Goal: Communication & Community: Answer question/provide support

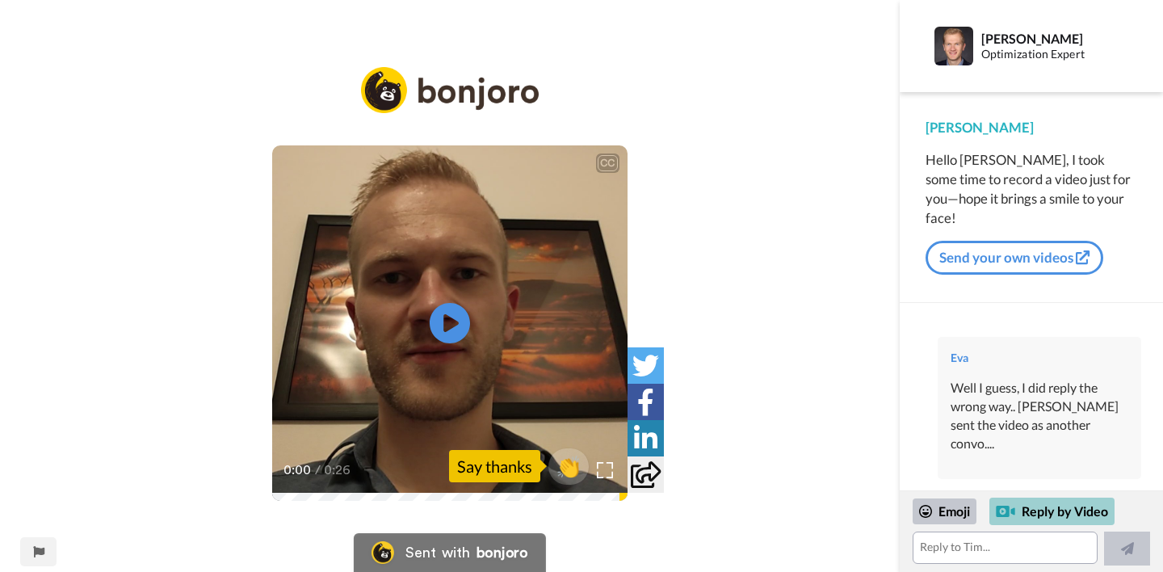
click at [1037, 514] on div "Reply by Video" at bounding box center [1052, 511] width 125 height 27
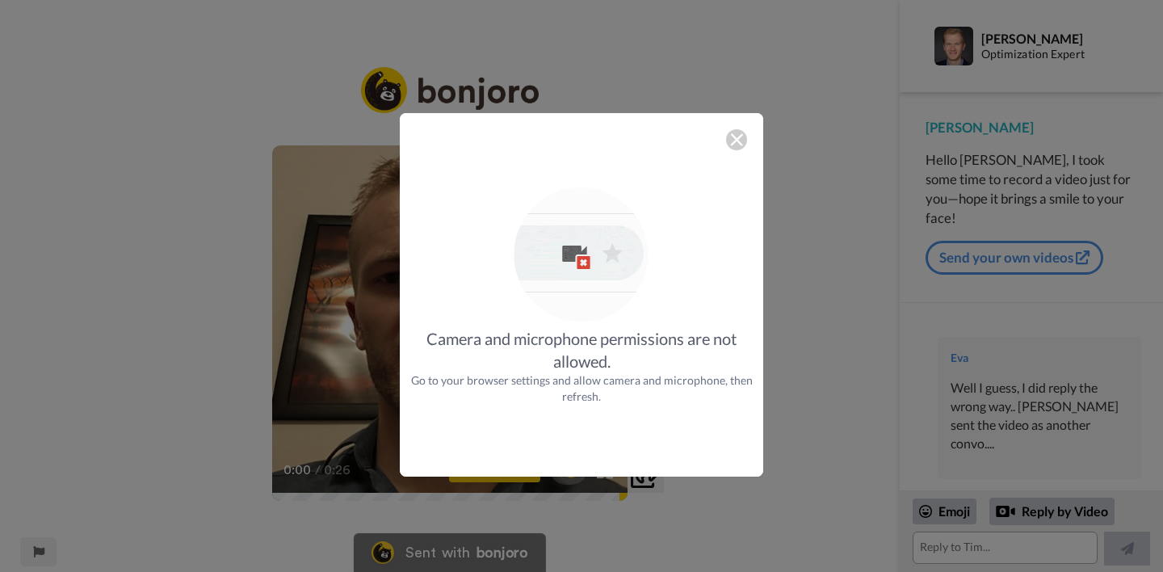
click at [738, 139] on img at bounding box center [736, 139] width 13 height 13
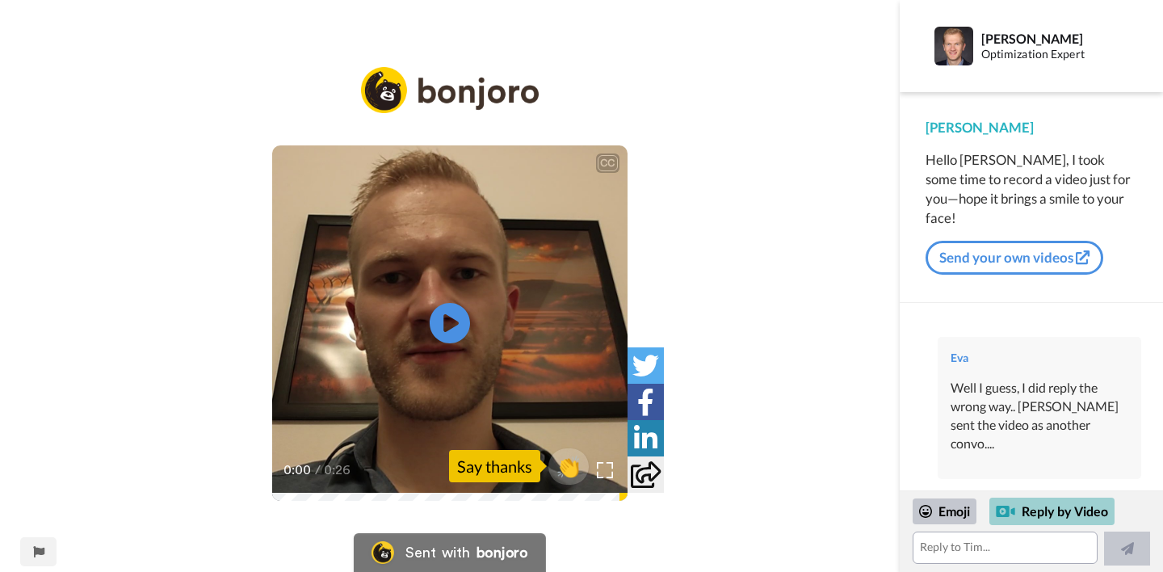
click at [1017, 511] on div "Reply by Video" at bounding box center [1052, 511] width 125 height 27
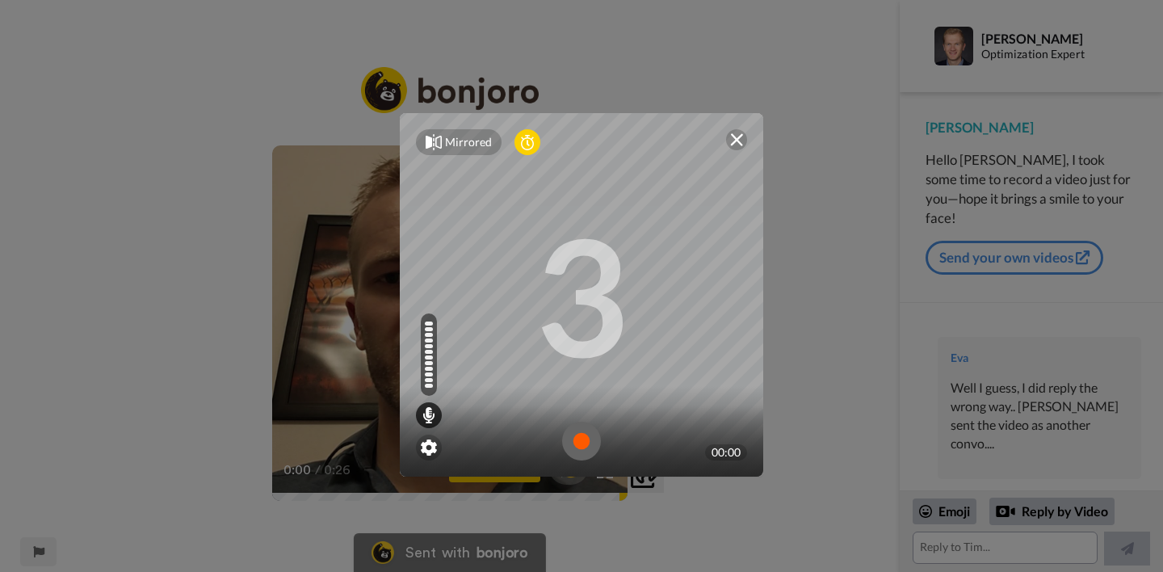
drag, startPoint x: 637, startPoint y: 124, endPoint x: 599, endPoint y: 120, distance: 38.2
click at [587, 120] on div "Mirrored Redo" at bounding box center [582, 142] width 364 height 58
drag, startPoint x: 599, startPoint y: 120, endPoint x: 573, endPoint y: 115, distance: 27.1
click at [574, 114] on div "Mirrored Redo" at bounding box center [582, 142] width 364 height 58
click at [465, 145] on div "Mirrored" at bounding box center [468, 142] width 47 height 16
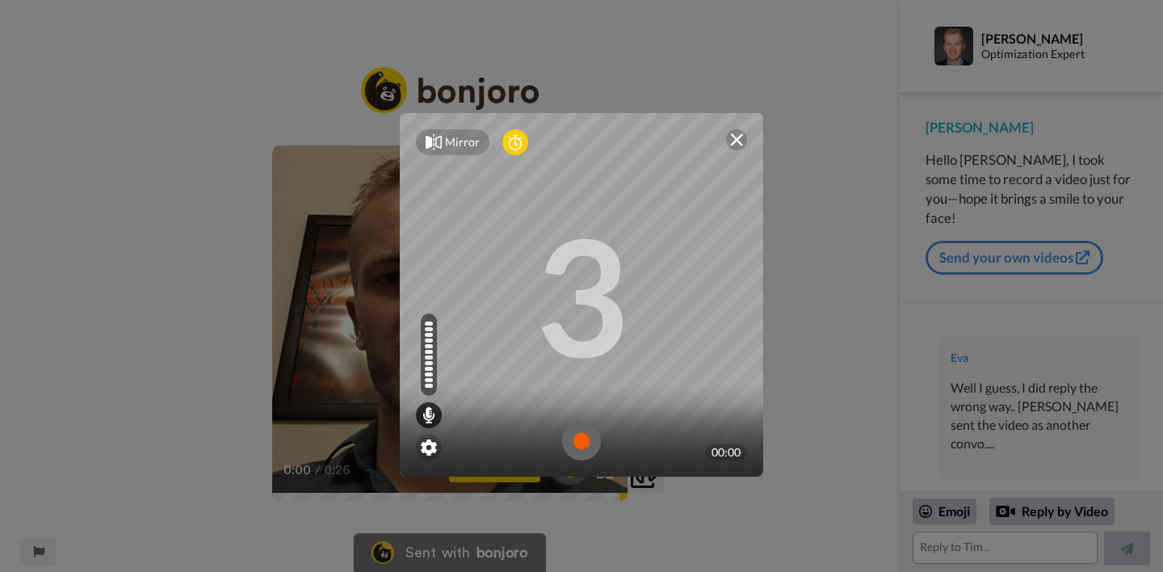
click at [456, 147] on div "Mirror" at bounding box center [462, 142] width 35 height 16
click at [436, 445] on img at bounding box center [429, 448] width 16 height 16
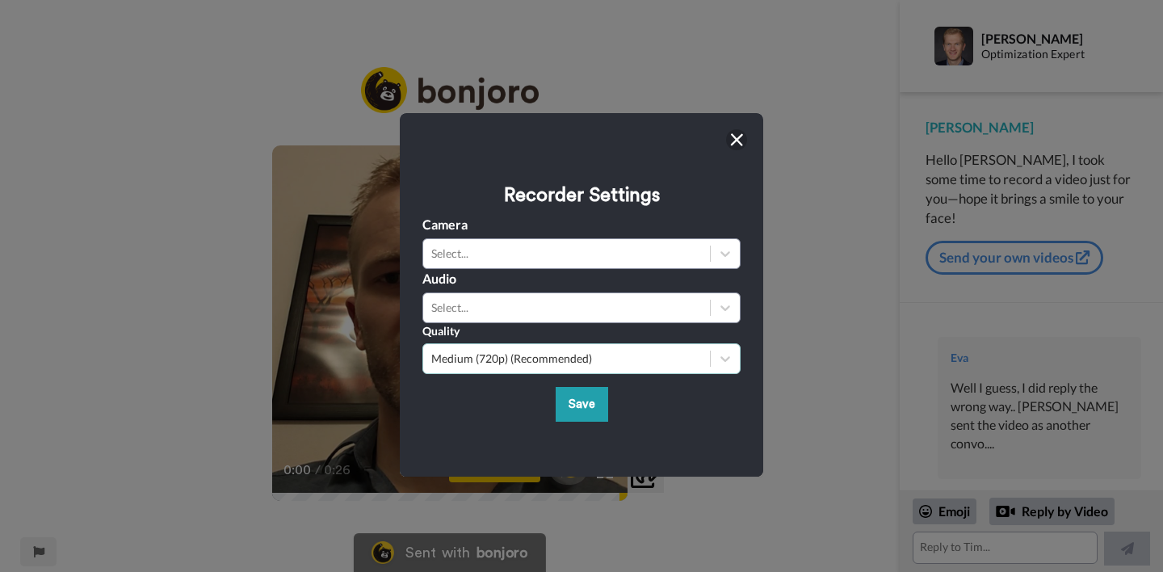
click at [520, 357] on div "Medium (720p) (Recommended)" at bounding box center [566, 359] width 271 height 16
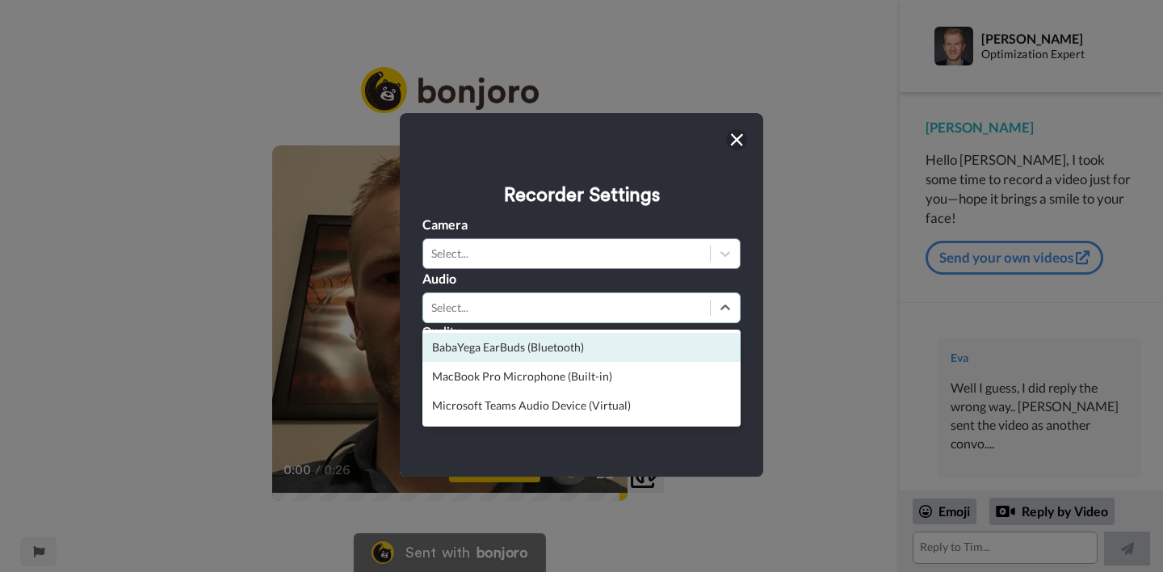
click at [495, 315] on div "Select..." at bounding box center [566, 307] width 287 height 19
click at [502, 352] on div "BabaYega EarBuds (Bluetooth)" at bounding box center [582, 347] width 318 height 29
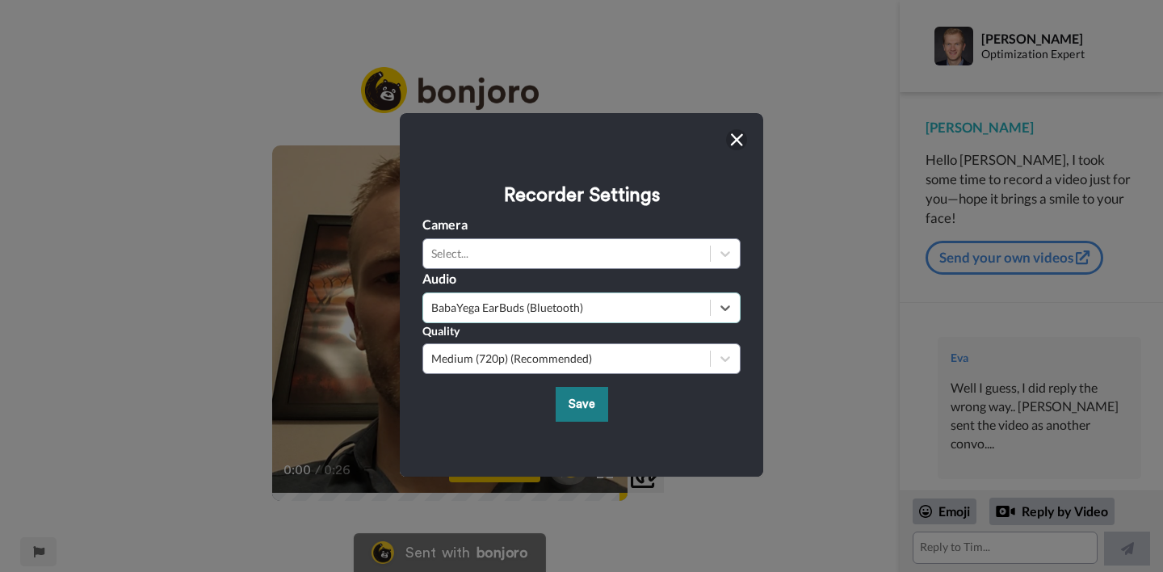
click at [598, 413] on button "Save" at bounding box center [582, 404] width 53 height 35
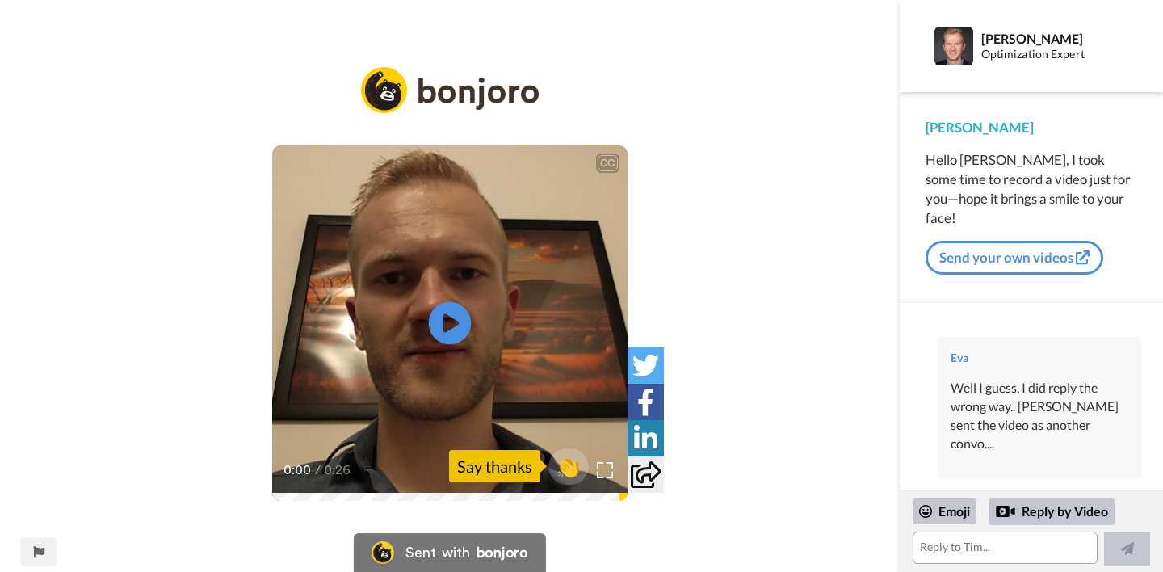
click at [459, 320] on icon at bounding box center [450, 323] width 43 height 43
click at [1022, 504] on div "Reply by Video" at bounding box center [1052, 511] width 125 height 27
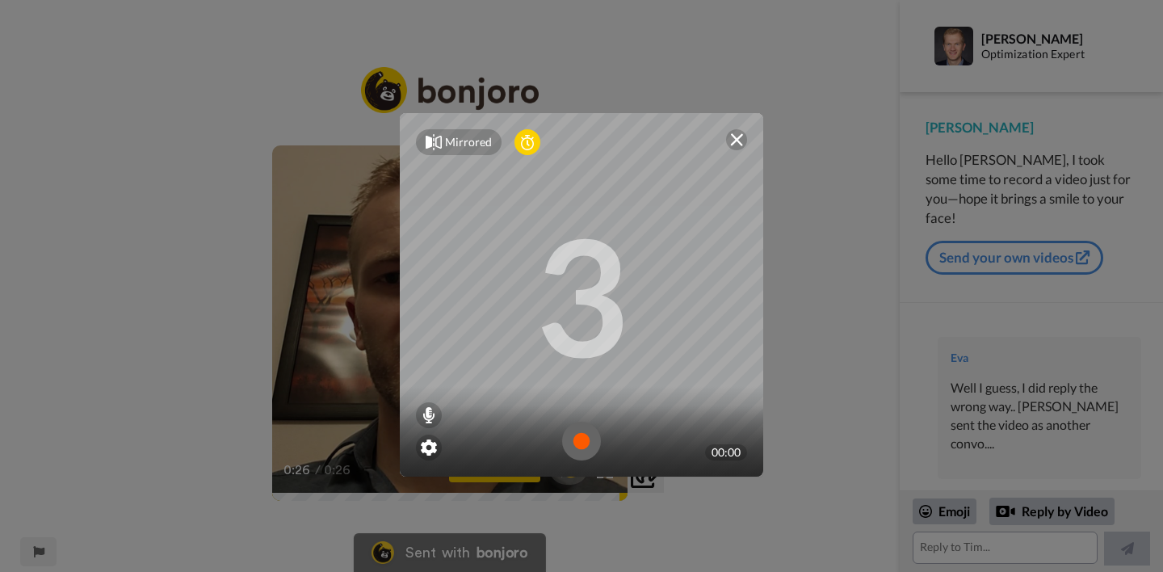
click at [584, 438] on img at bounding box center [581, 441] width 39 height 39
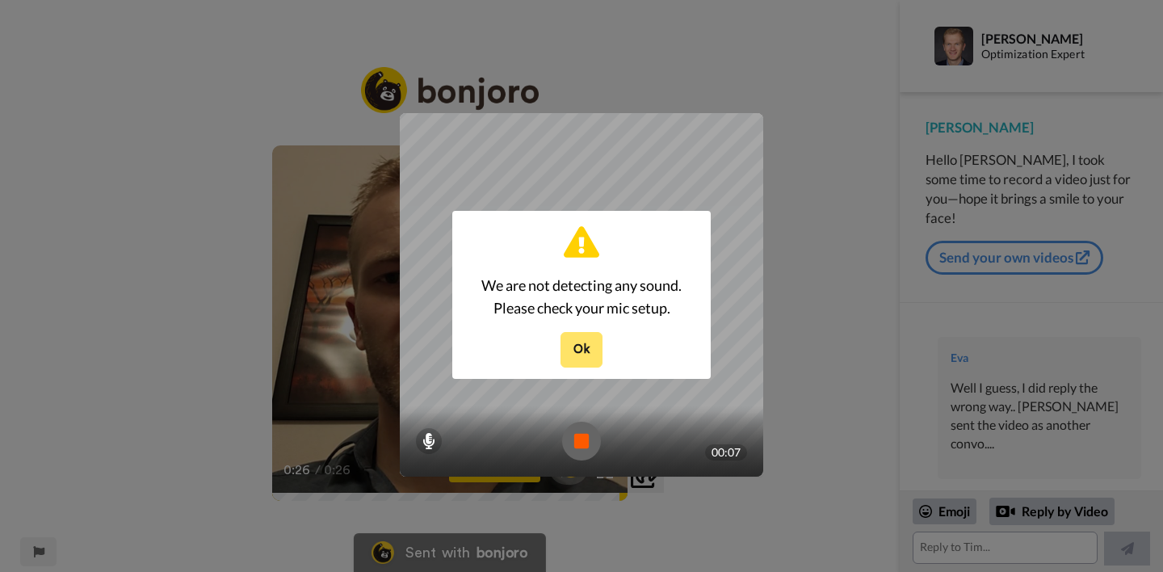
click at [588, 355] on button "Ok" at bounding box center [582, 349] width 42 height 35
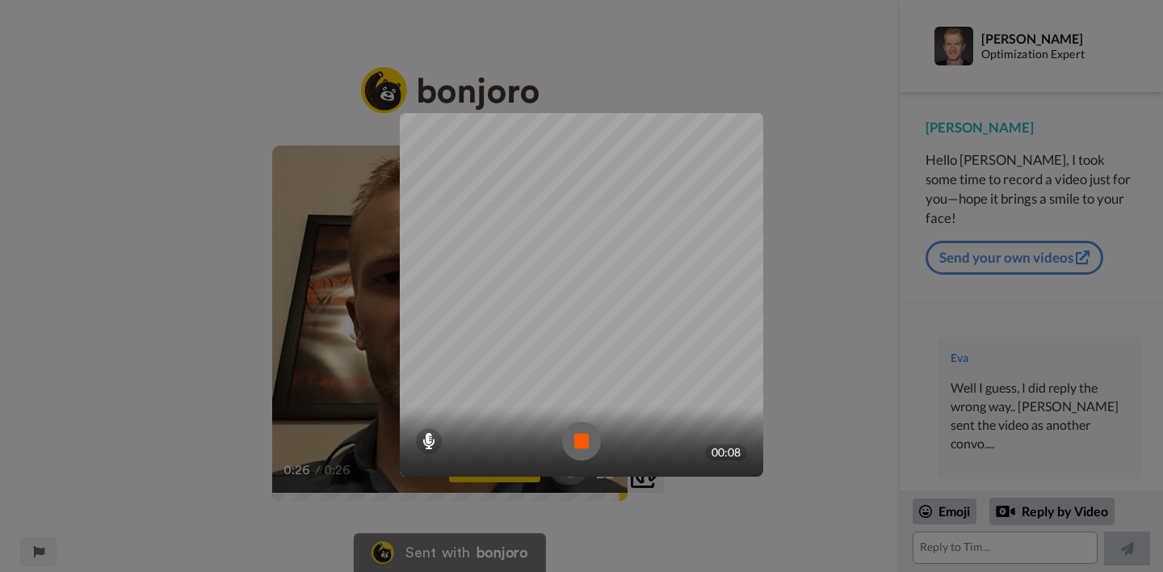
click at [577, 440] on img at bounding box center [581, 441] width 39 height 39
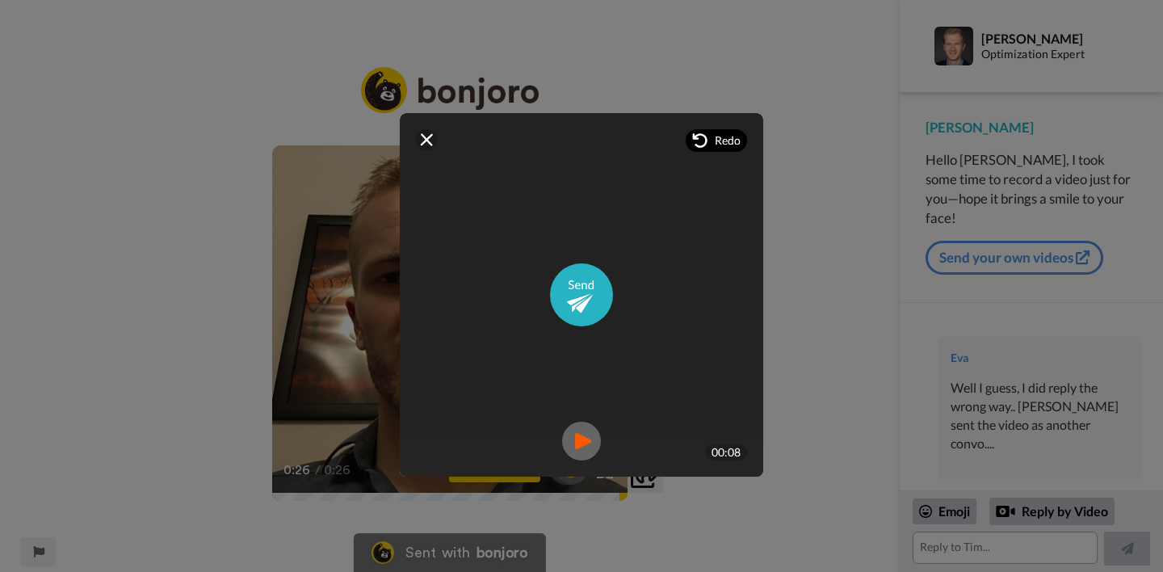
click at [709, 145] on div "Redo" at bounding box center [716, 140] width 61 height 23
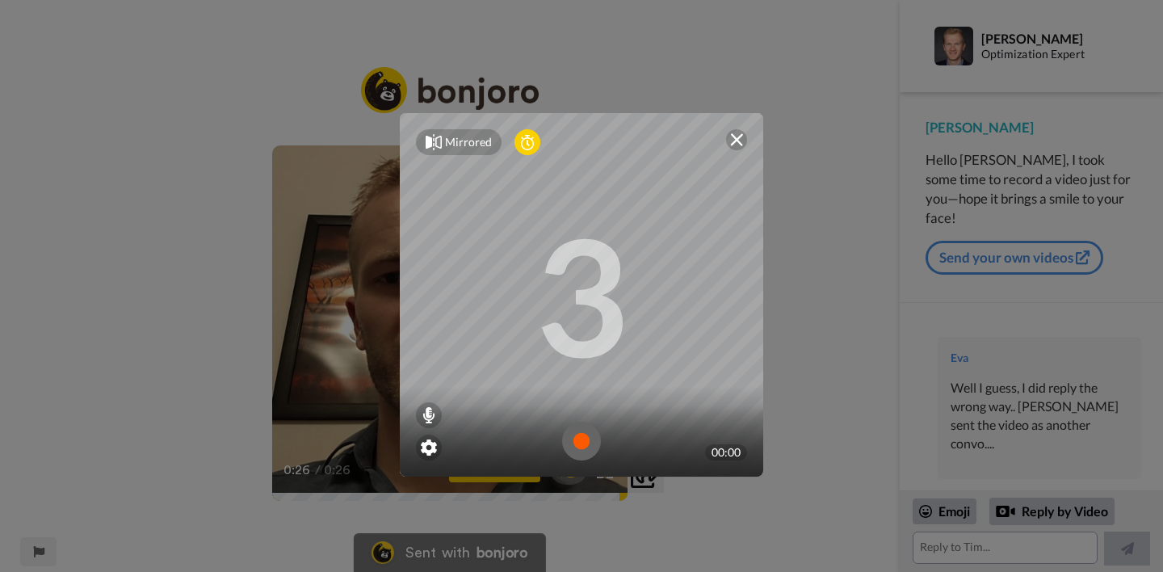
click at [583, 438] on img at bounding box center [581, 441] width 39 height 39
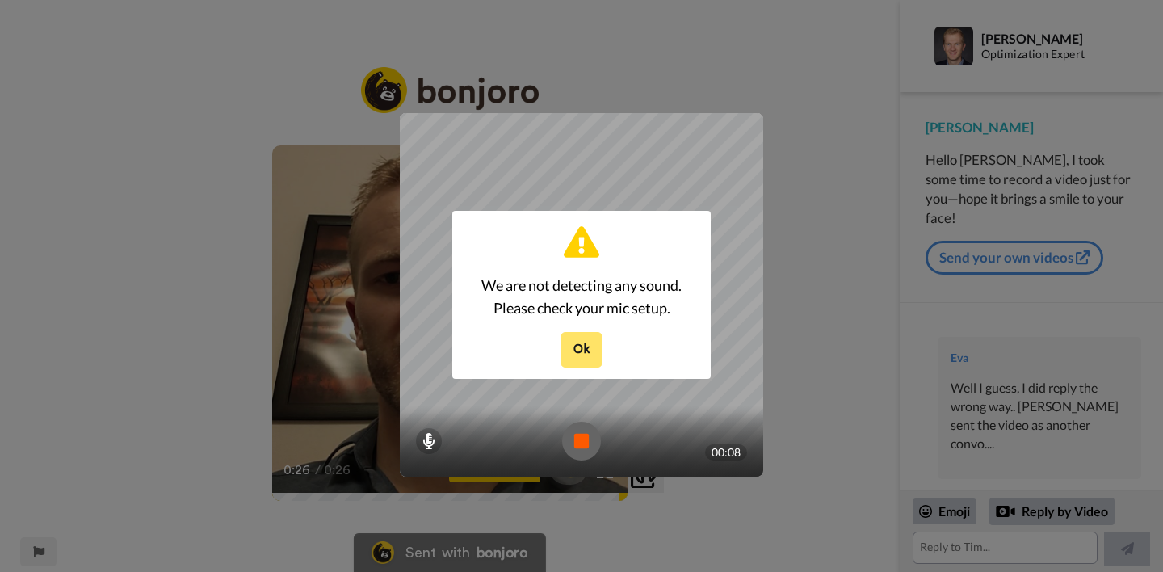
click at [583, 354] on button "Ok" at bounding box center [582, 349] width 42 height 35
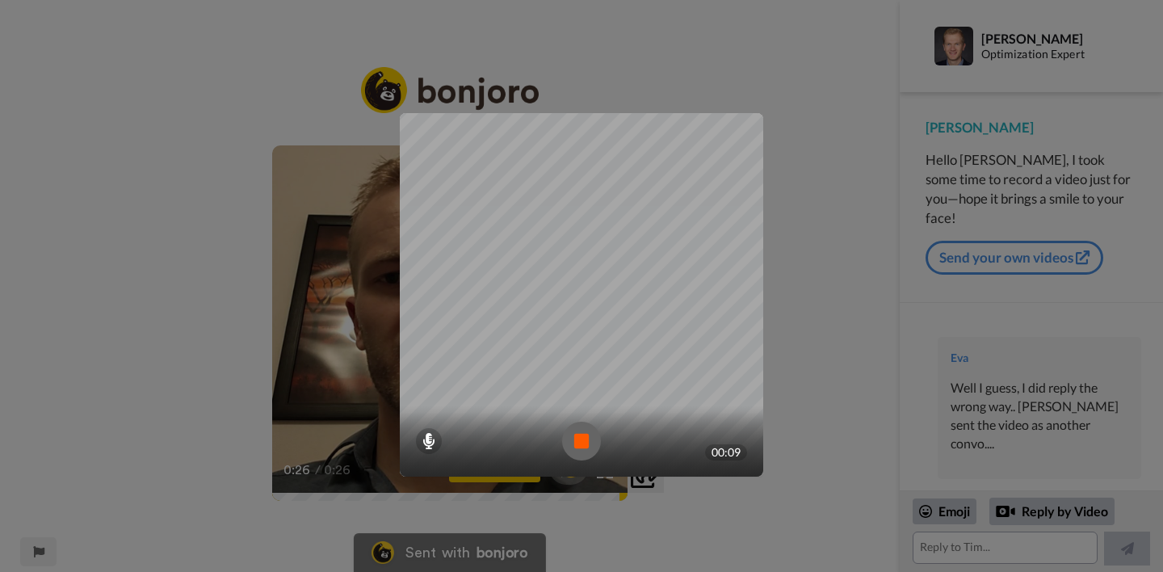
click at [582, 435] on img at bounding box center [581, 441] width 39 height 39
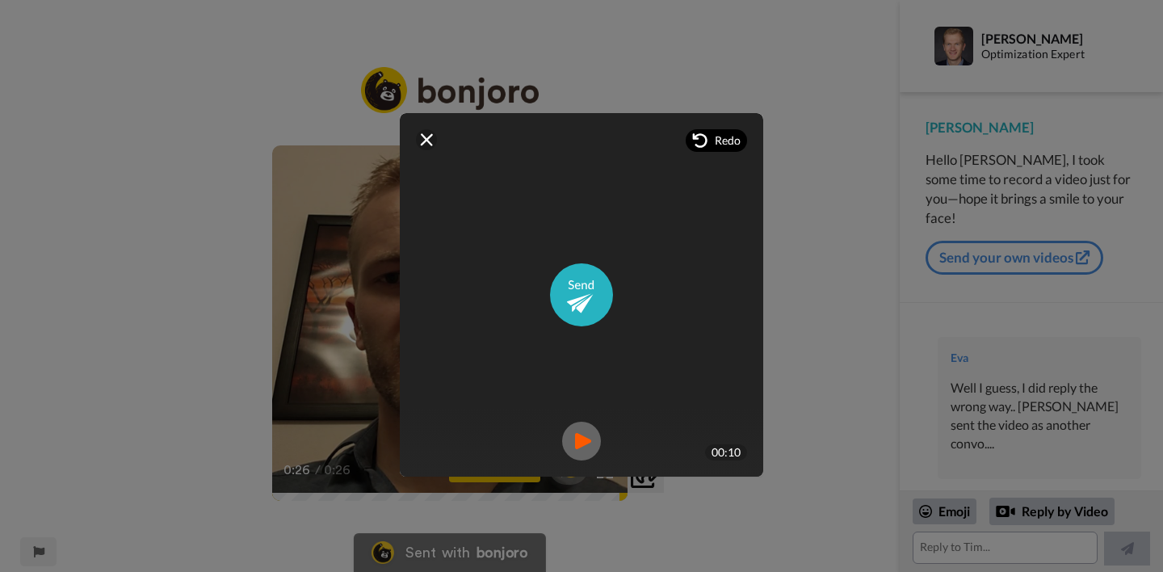
click at [715, 144] on span "Redo" at bounding box center [728, 140] width 26 height 16
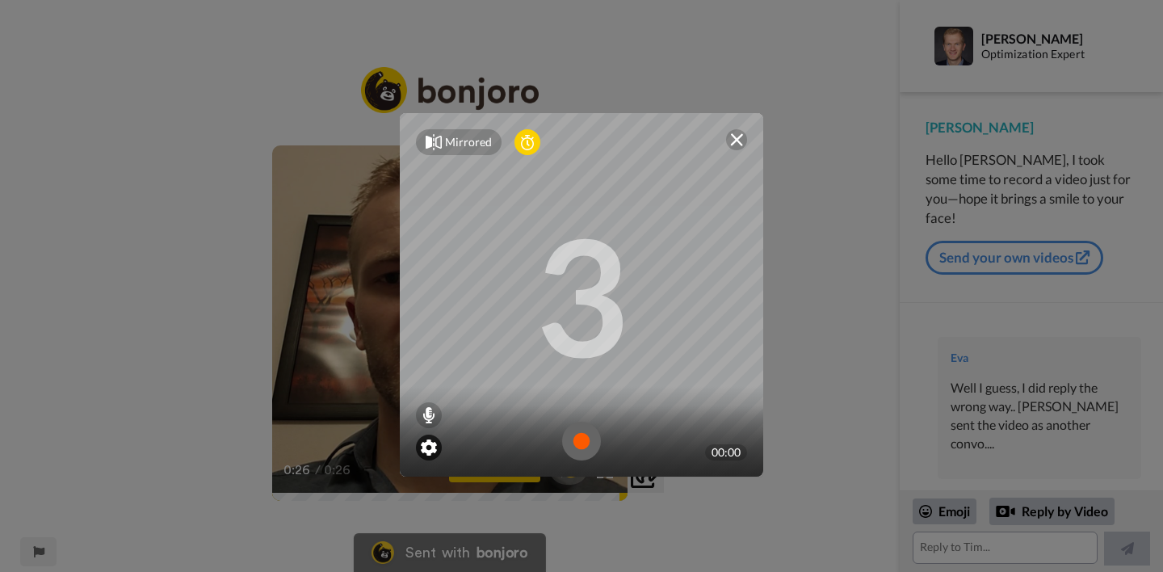
click at [433, 446] on img at bounding box center [429, 448] width 16 height 16
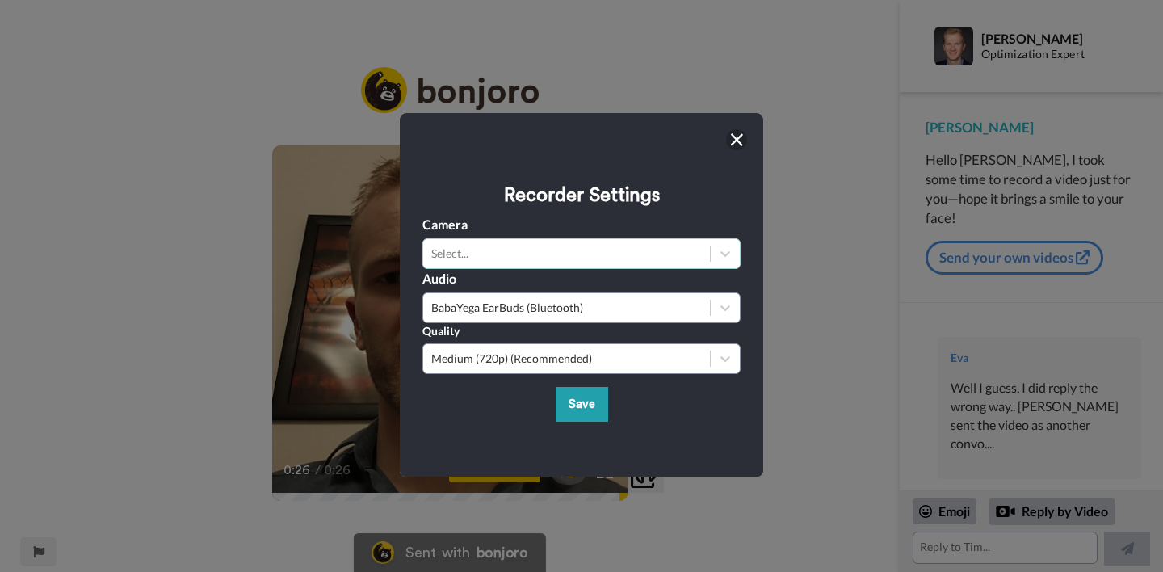
click at [587, 254] on div "Select..." at bounding box center [566, 254] width 271 height 16
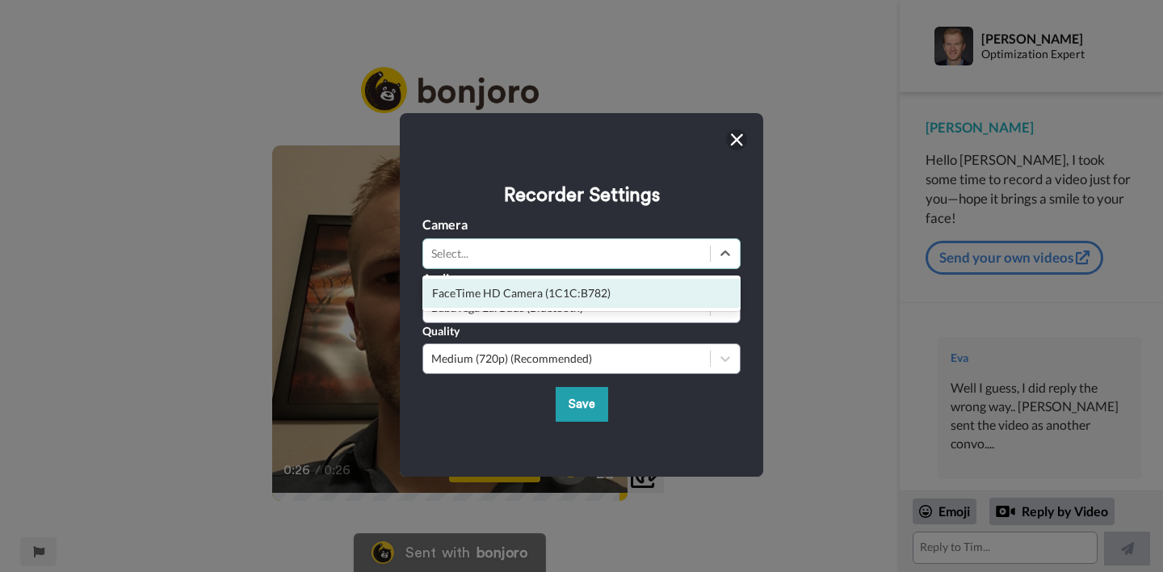
click at [586, 291] on div "FaceTime HD Camera (1C1C:B782)" at bounding box center [582, 293] width 318 height 29
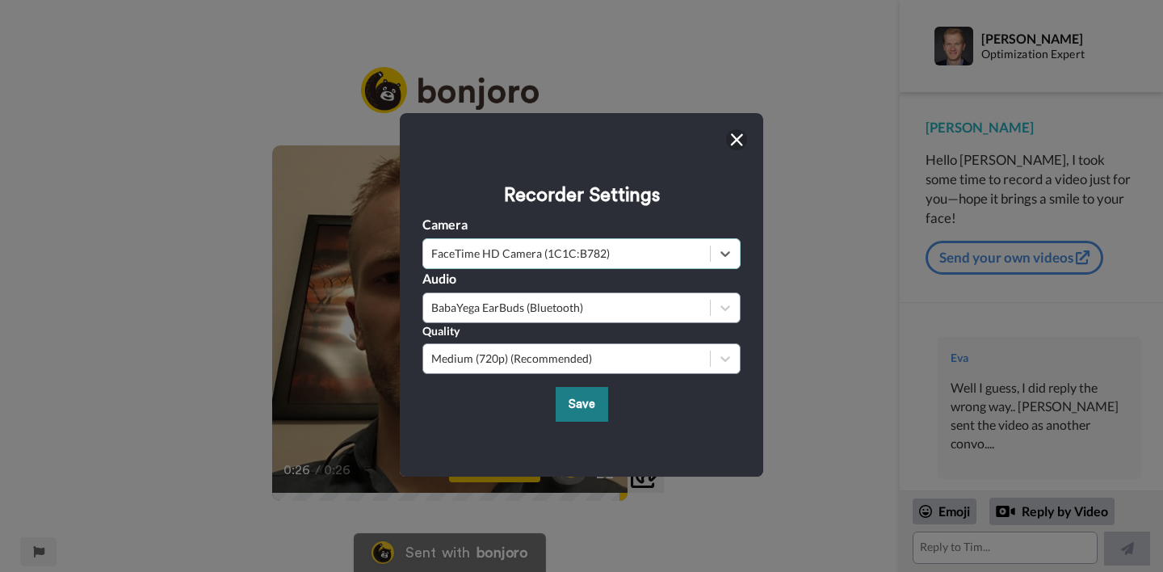
click at [581, 406] on button "Save" at bounding box center [582, 404] width 53 height 35
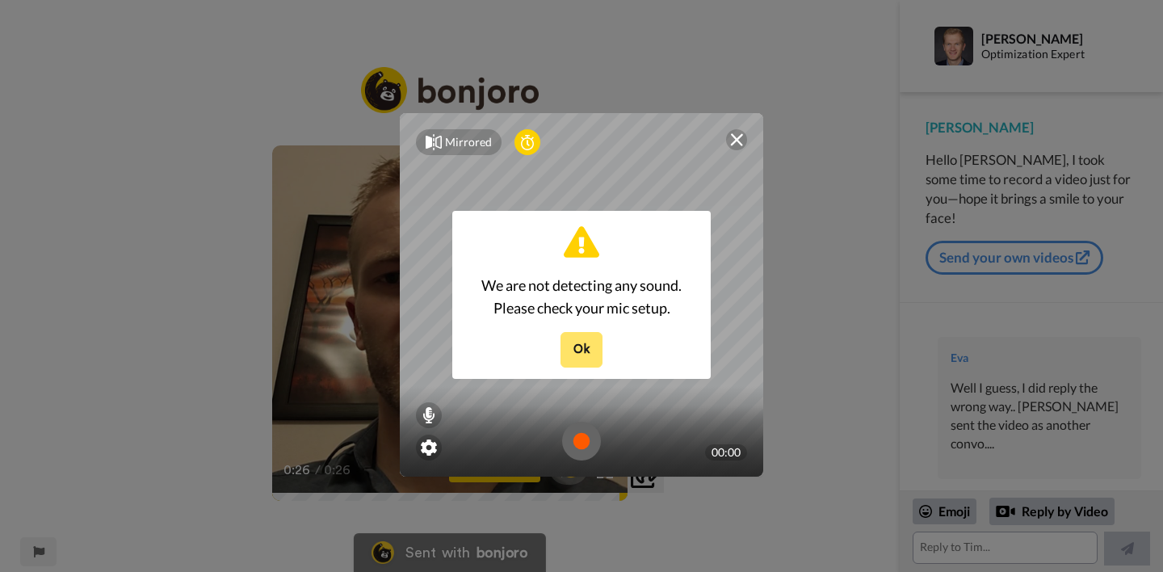
click at [584, 355] on button "Ok" at bounding box center [582, 349] width 42 height 35
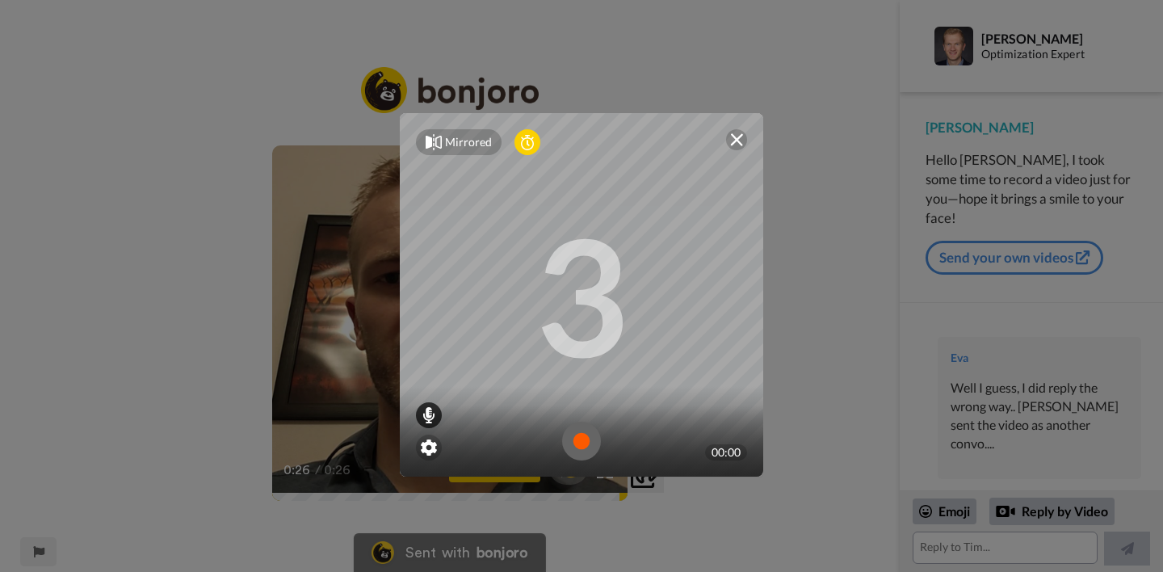
click at [427, 414] on icon at bounding box center [429, 415] width 13 height 16
click at [429, 413] on icon at bounding box center [429, 415] width 13 height 16
click at [436, 450] on img at bounding box center [429, 448] width 16 height 16
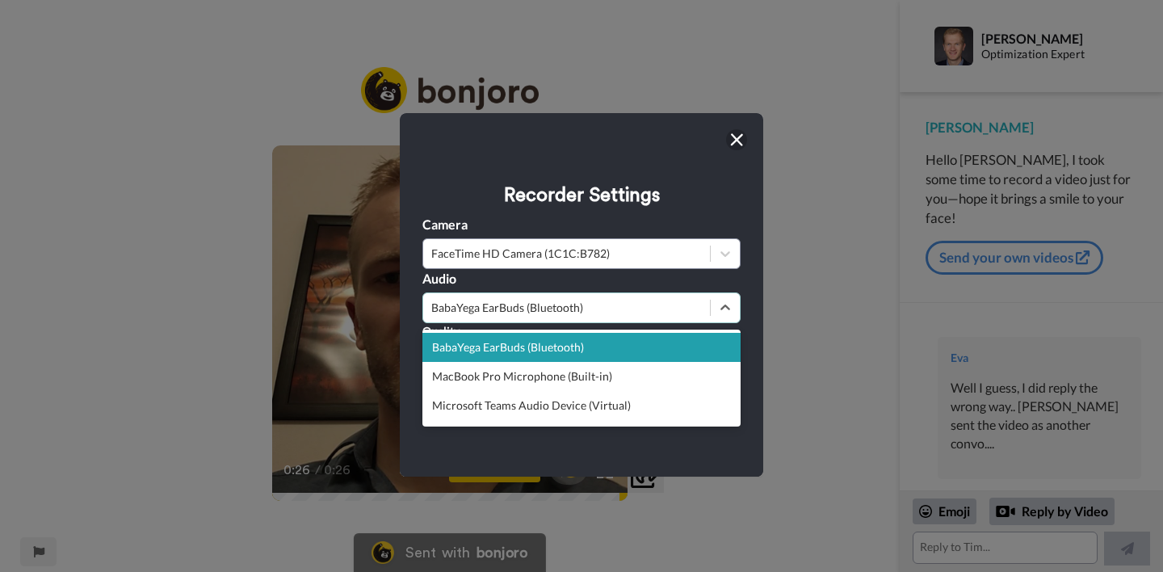
click at [616, 309] on div "BabaYega EarBuds (Bluetooth)" at bounding box center [566, 308] width 271 height 16
click at [637, 376] on div "MacBook Pro Microphone (Built-in)" at bounding box center [582, 376] width 318 height 29
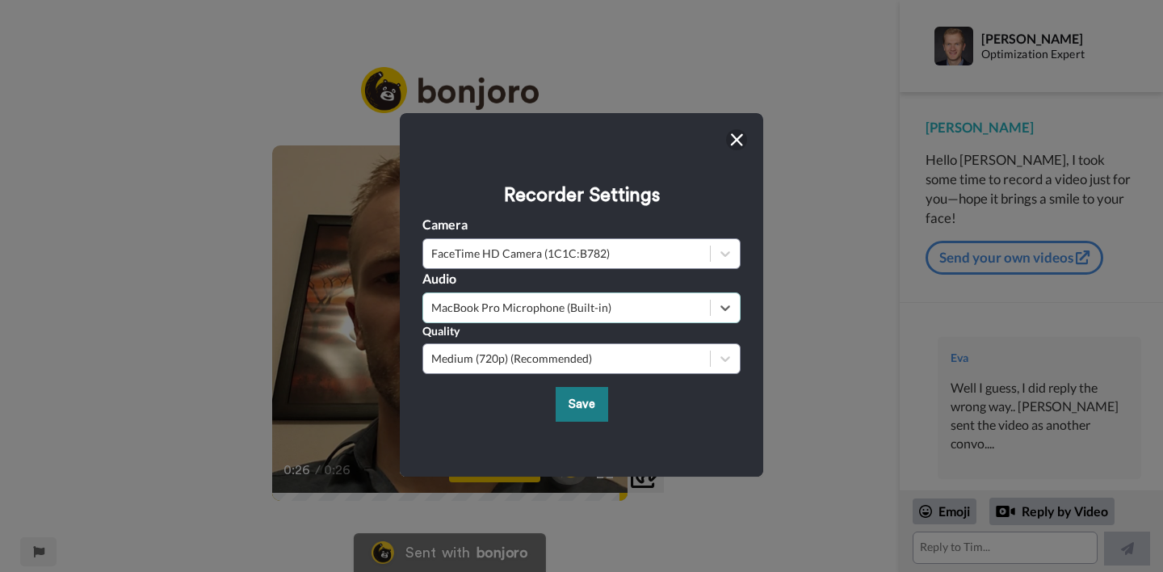
click at [584, 408] on button "Save" at bounding box center [582, 404] width 53 height 35
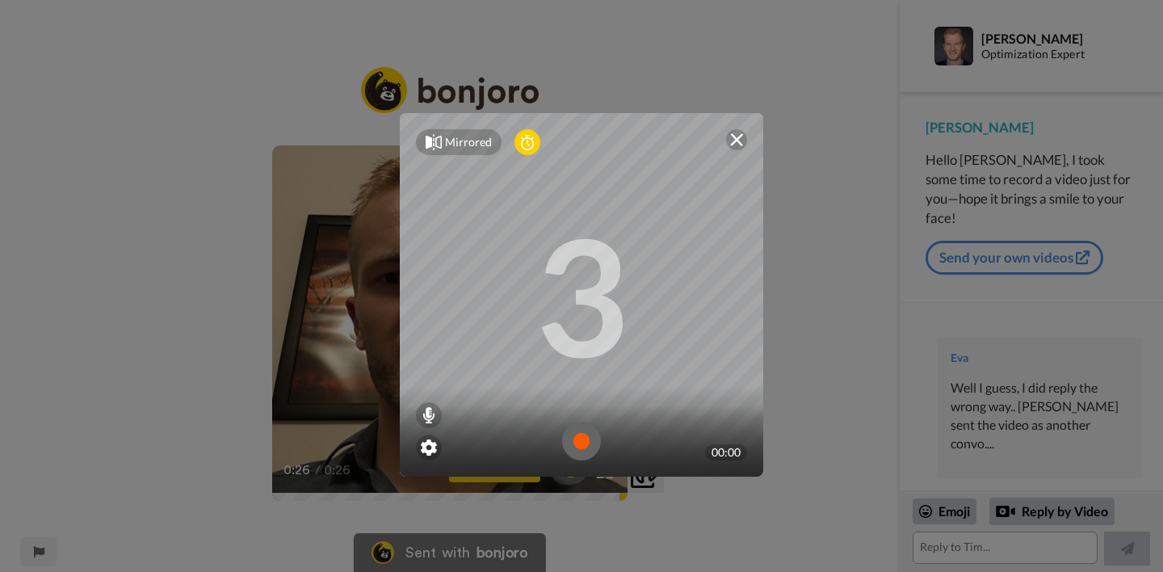
click at [589, 440] on img at bounding box center [581, 441] width 39 height 39
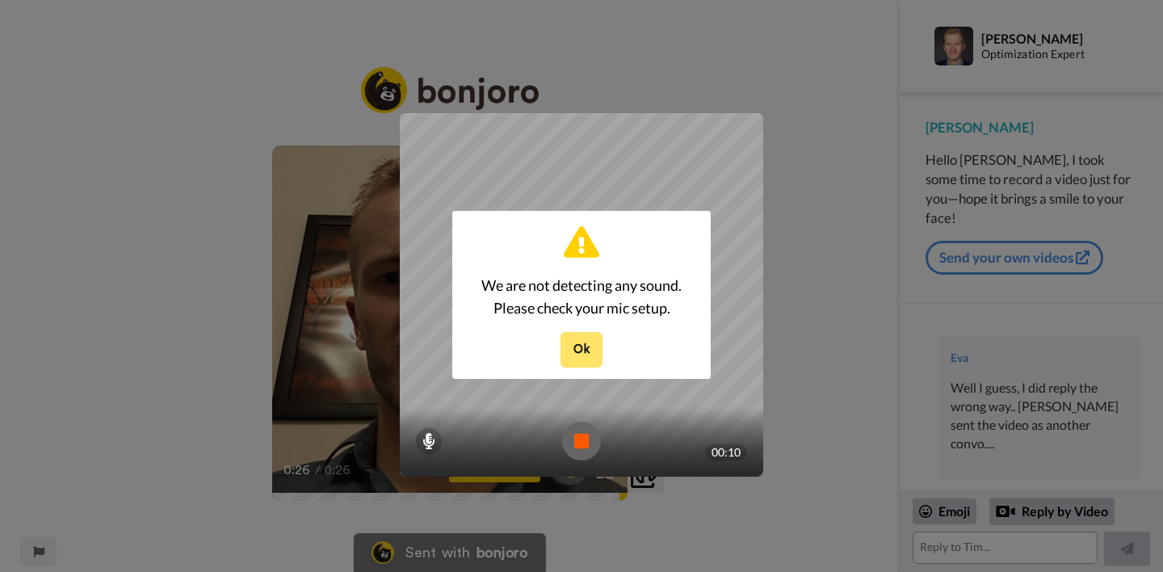
click at [595, 351] on button "Ok" at bounding box center [582, 349] width 42 height 35
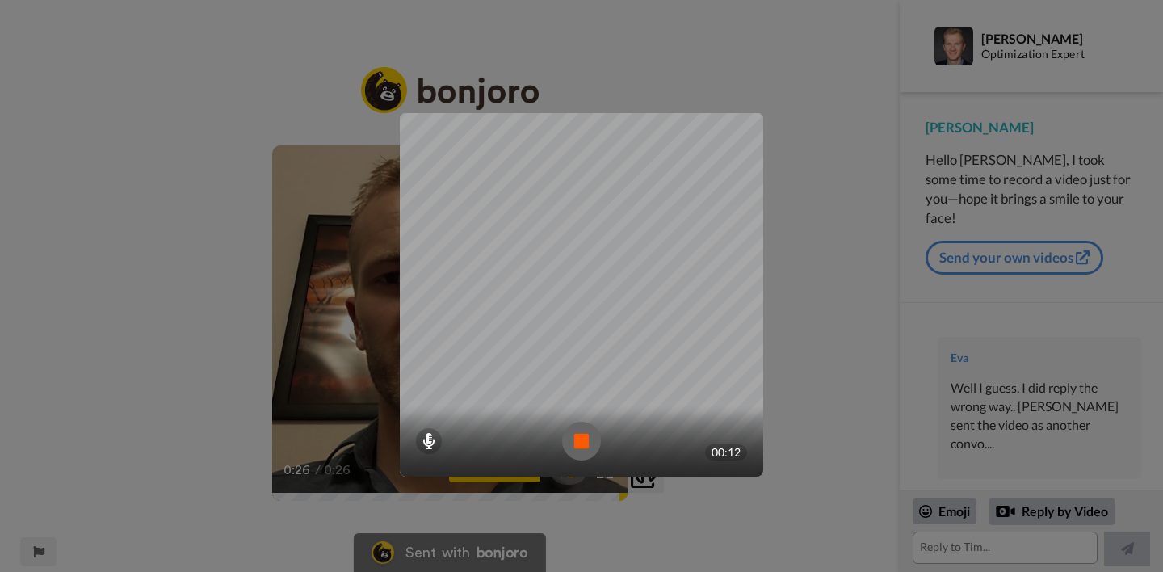
click at [583, 437] on img at bounding box center [581, 441] width 39 height 39
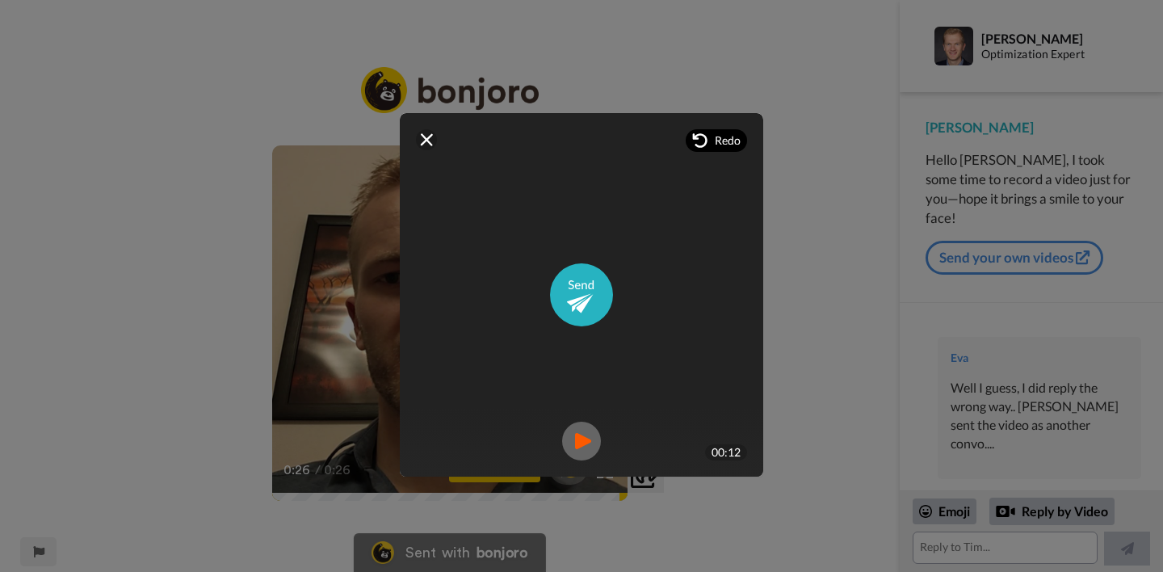
click at [712, 147] on div "Redo" at bounding box center [716, 140] width 61 height 23
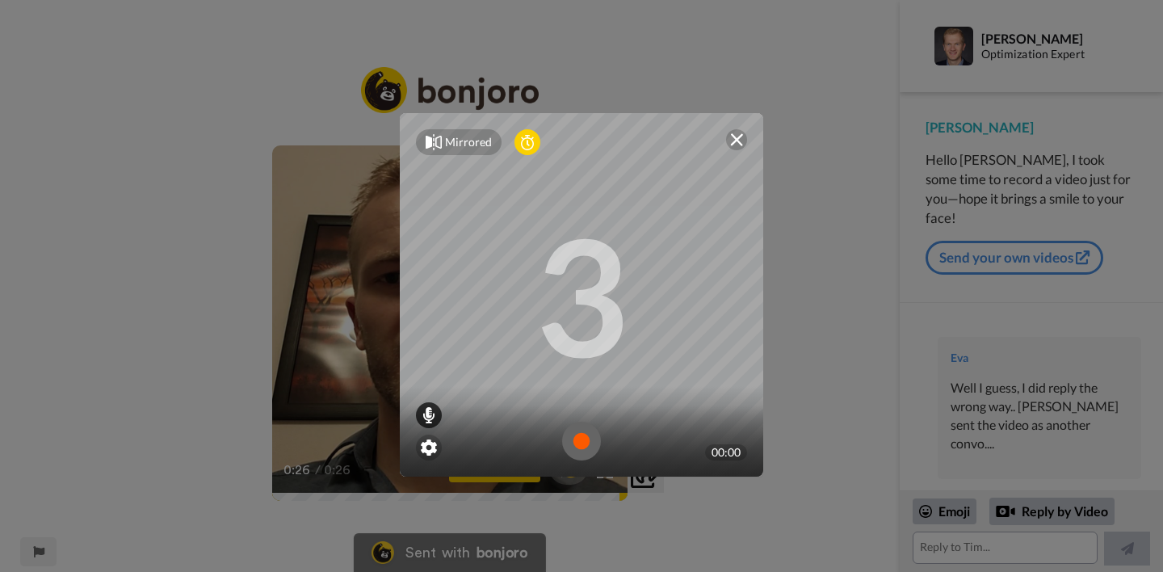
click at [428, 414] on icon at bounding box center [429, 415] width 13 height 16
click at [431, 448] on img at bounding box center [429, 448] width 16 height 16
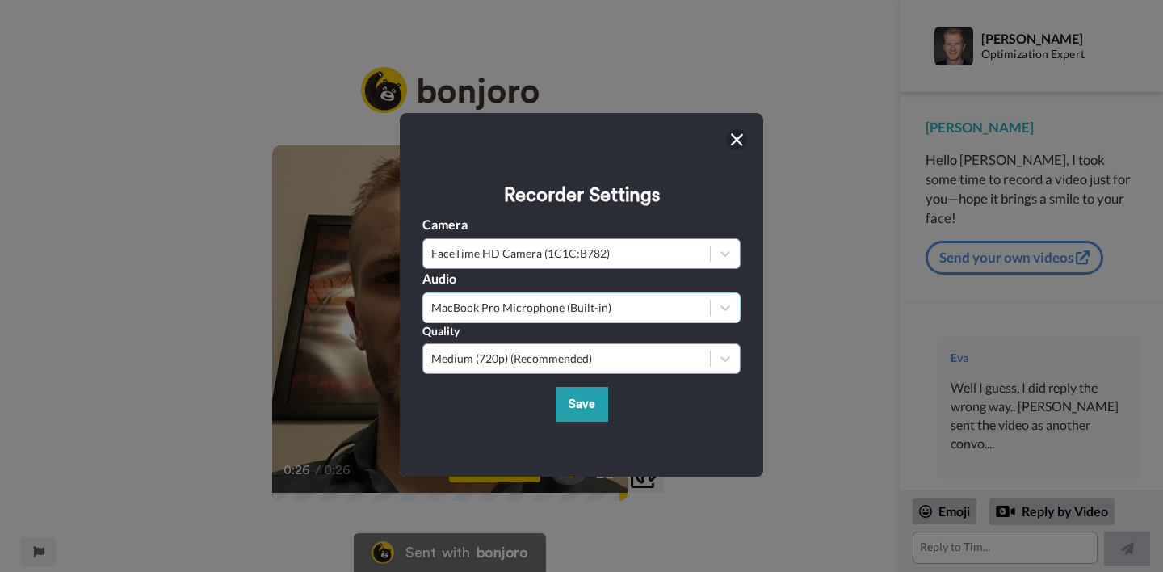
click at [547, 318] on div "MacBook Pro Microphone (Built-in)" at bounding box center [582, 307] width 318 height 31
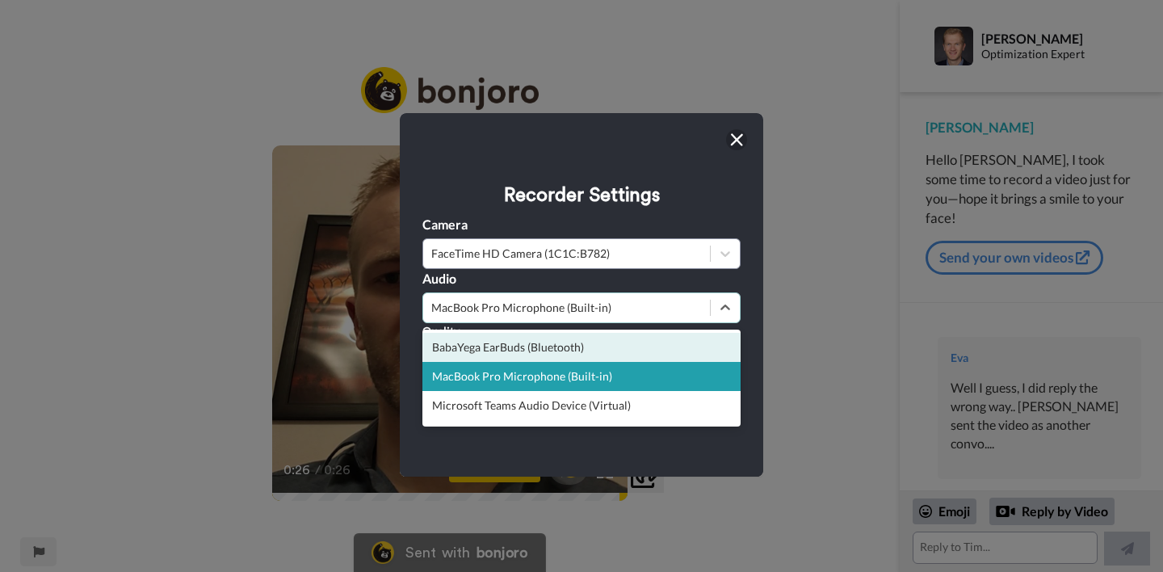
click at [549, 347] on div "BabaYega EarBuds (Bluetooth)" at bounding box center [582, 347] width 318 height 29
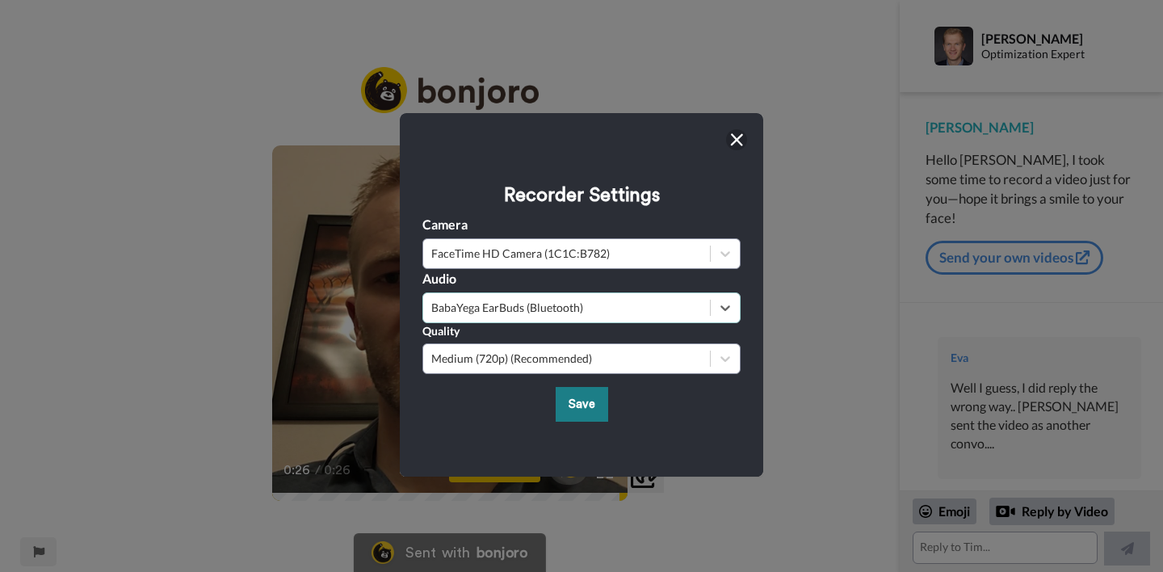
click at [587, 408] on button "Save" at bounding box center [582, 404] width 53 height 35
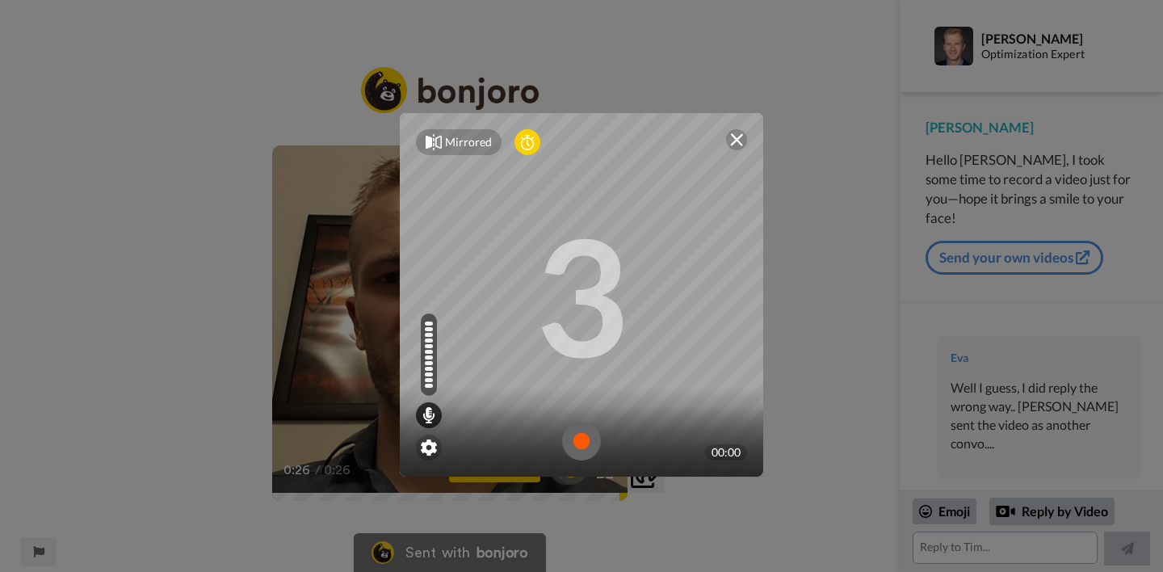
click at [583, 432] on img at bounding box center [581, 441] width 39 height 39
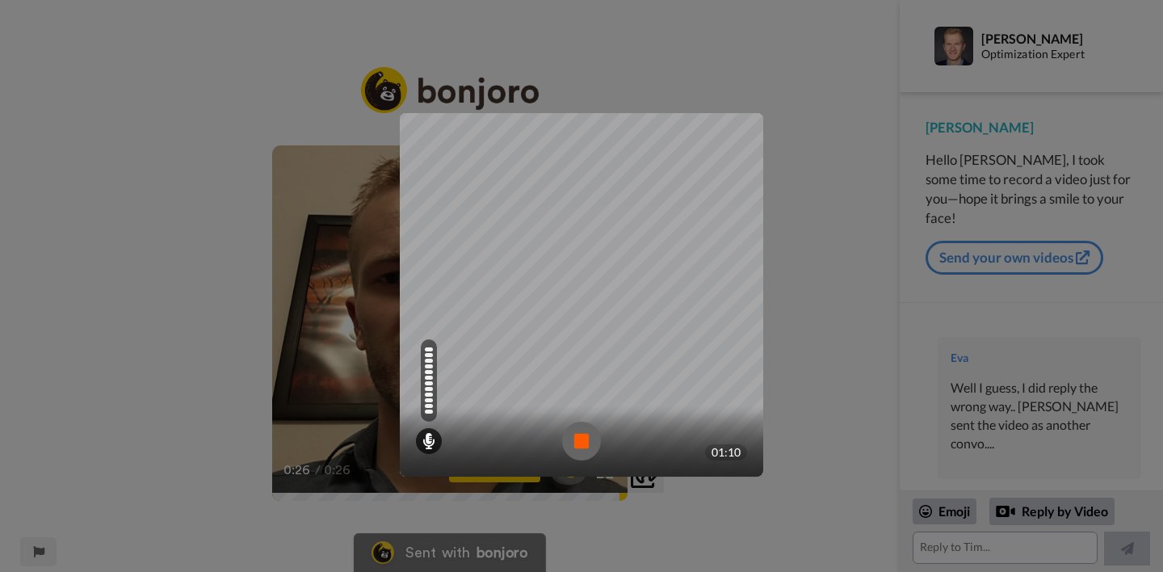
click at [591, 440] on img at bounding box center [581, 441] width 39 height 39
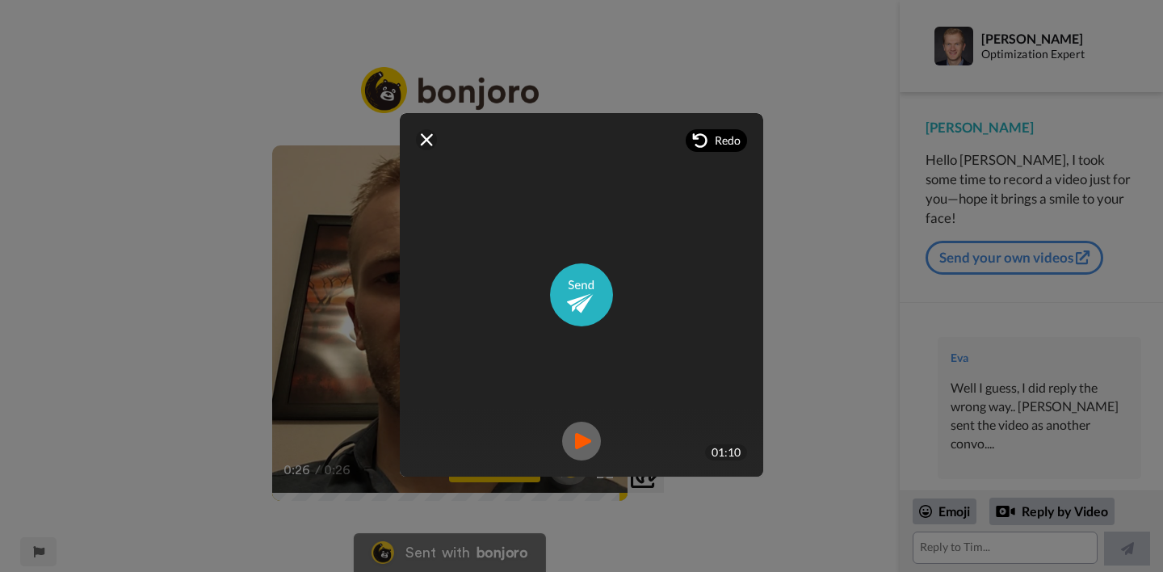
click at [705, 148] on icon at bounding box center [700, 140] width 16 height 16
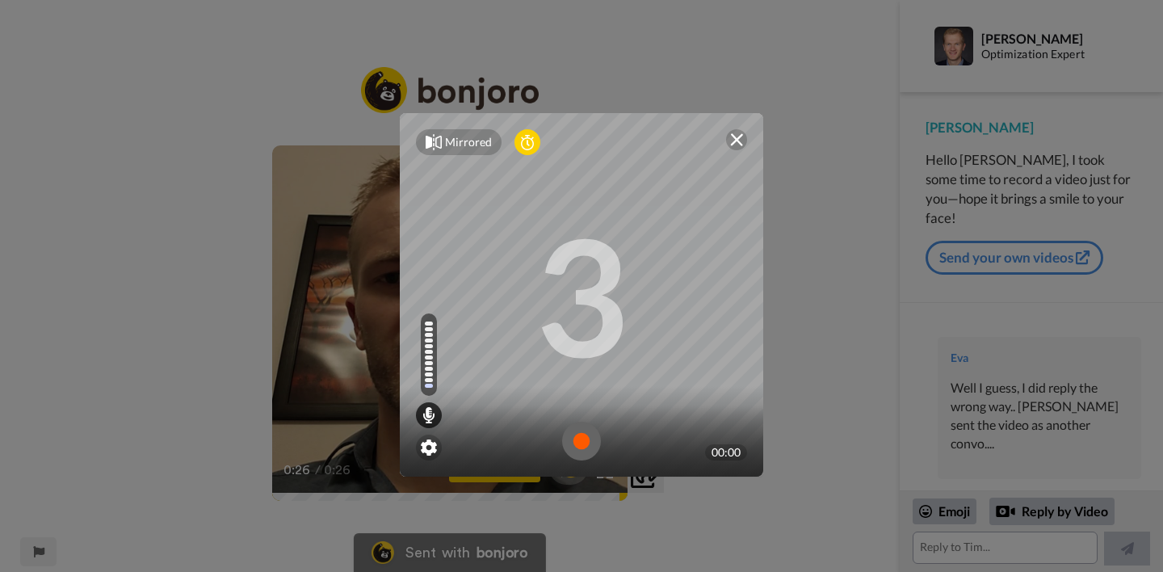
click at [584, 438] on img at bounding box center [581, 441] width 39 height 39
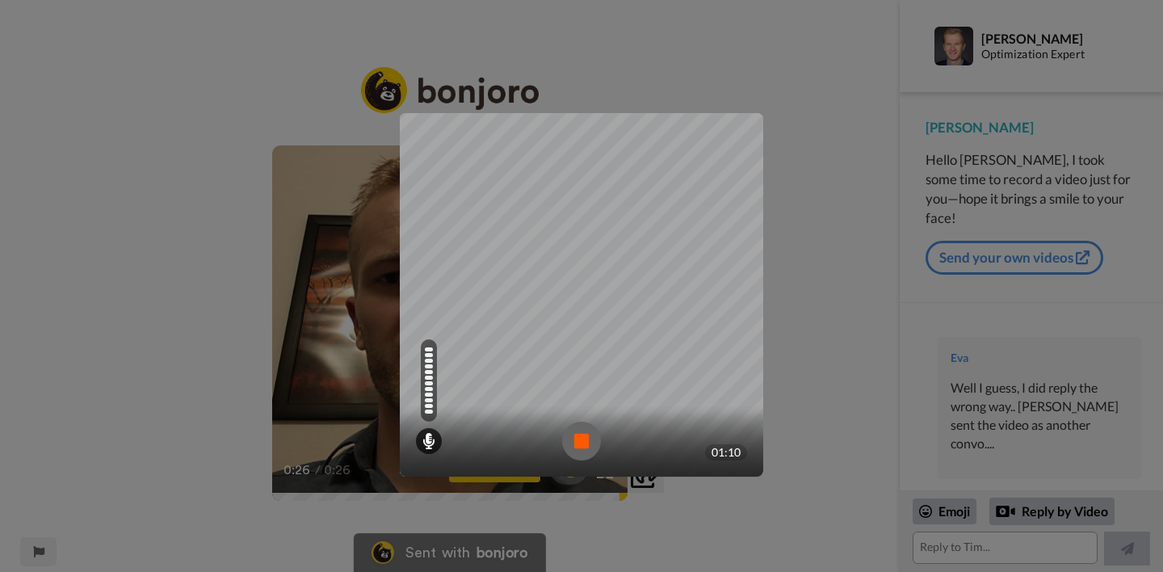
click at [588, 442] on img at bounding box center [581, 441] width 39 height 39
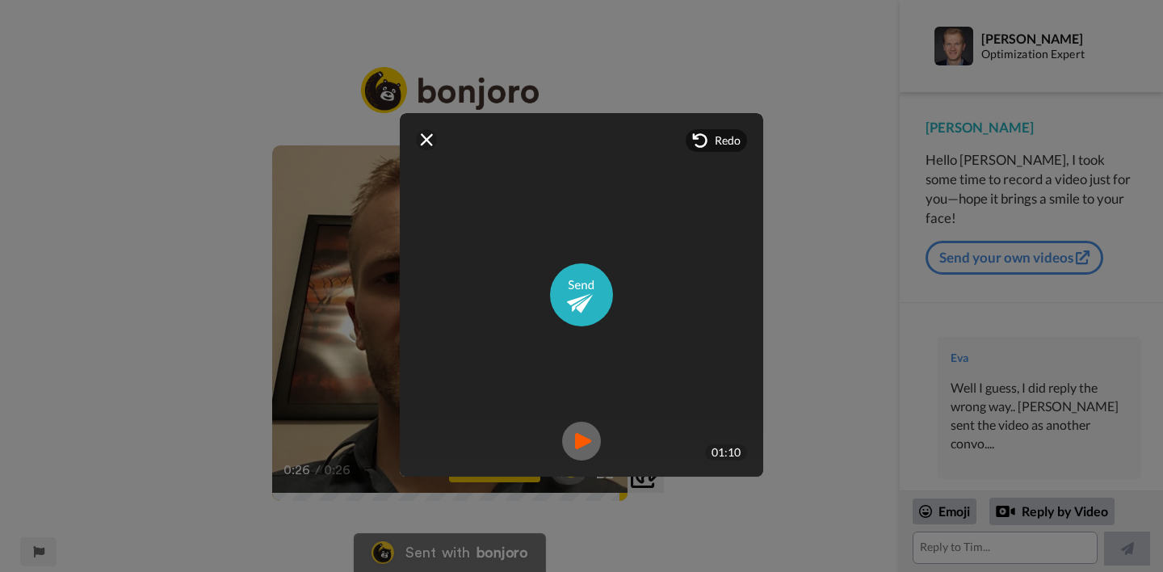
click at [586, 439] on img at bounding box center [581, 441] width 39 height 39
click at [582, 447] on img at bounding box center [581, 441] width 39 height 39
click at [580, 443] on img at bounding box center [581, 441] width 39 height 39
click at [585, 441] on img at bounding box center [581, 441] width 39 height 39
click at [583, 444] on img at bounding box center [581, 441] width 39 height 39
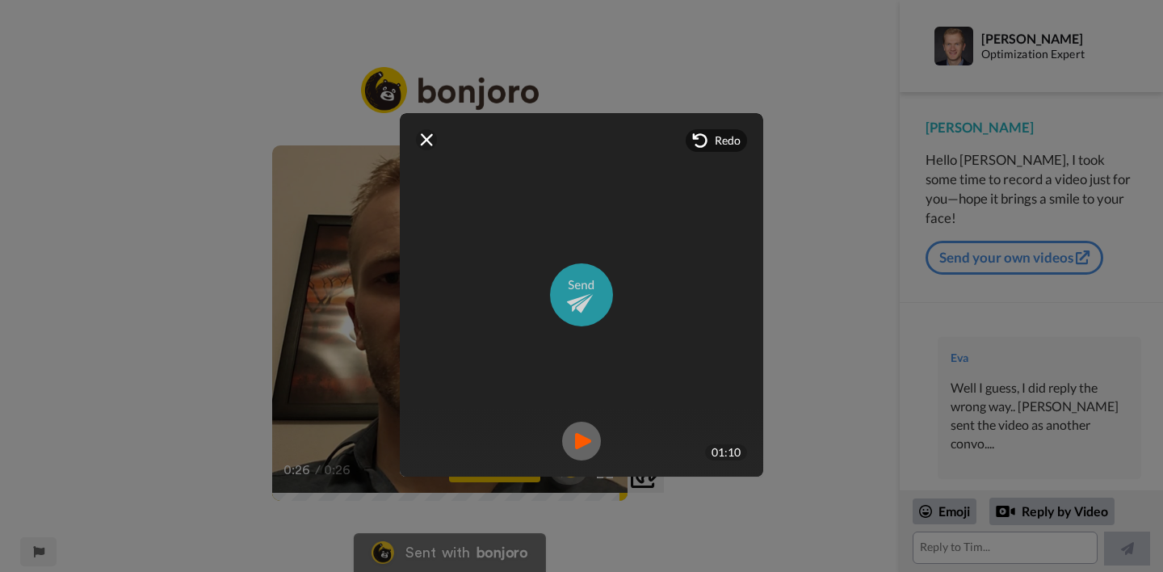
click at [587, 310] on img at bounding box center [581, 294] width 63 height 63
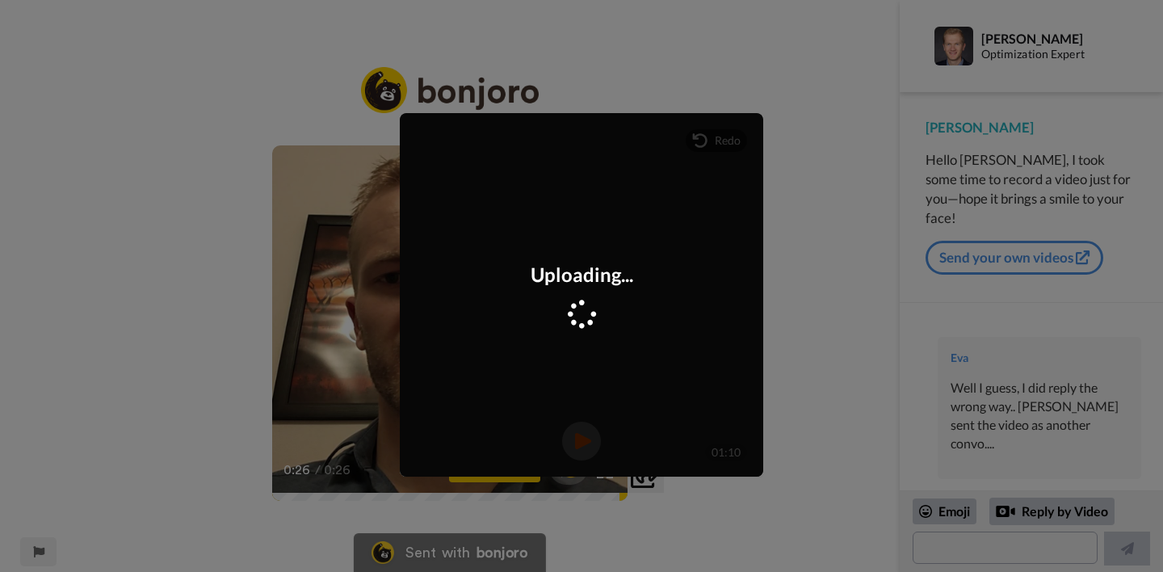
scroll to position [134, 0]
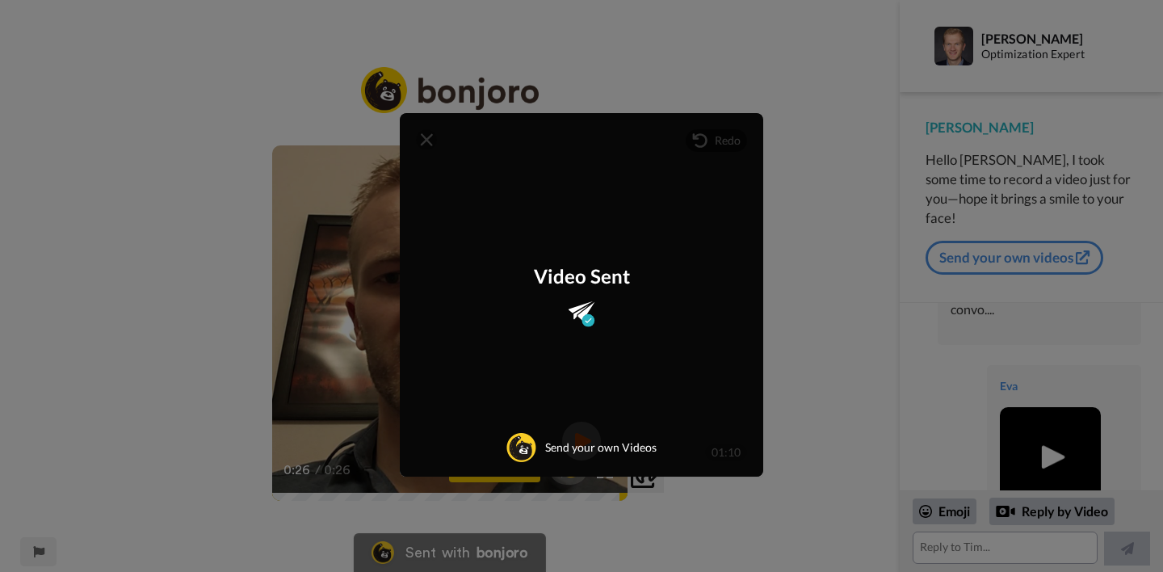
click at [784, 296] on div "Mirrored Redo 3 01:10 Video Sent Send your own Videos" at bounding box center [581, 286] width 1163 height 572
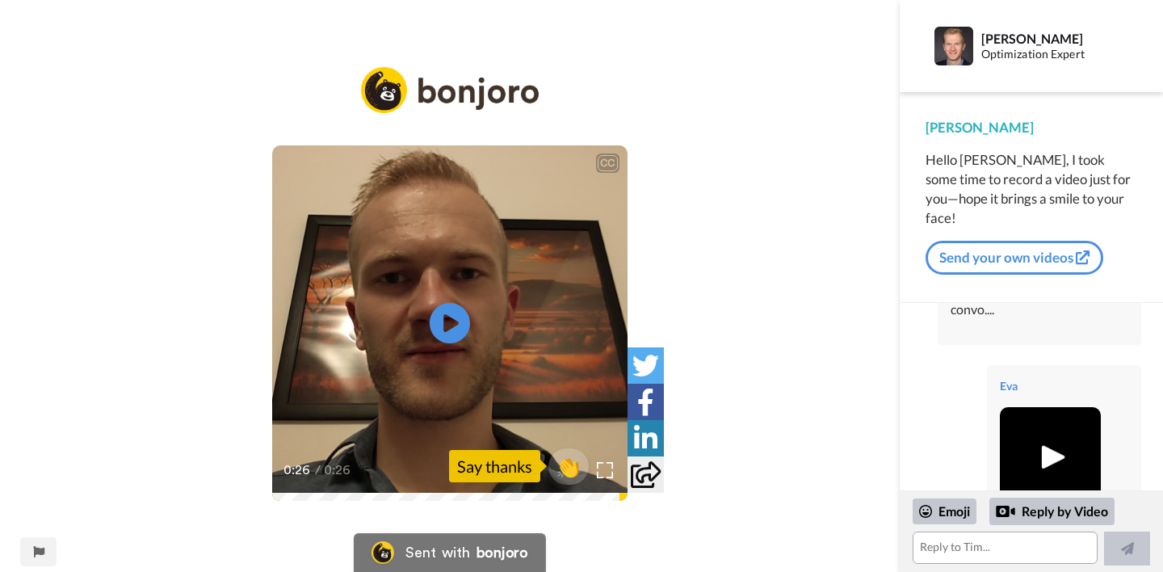
click at [1051, 435] on img at bounding box center [1050, 457] width 44 height 44
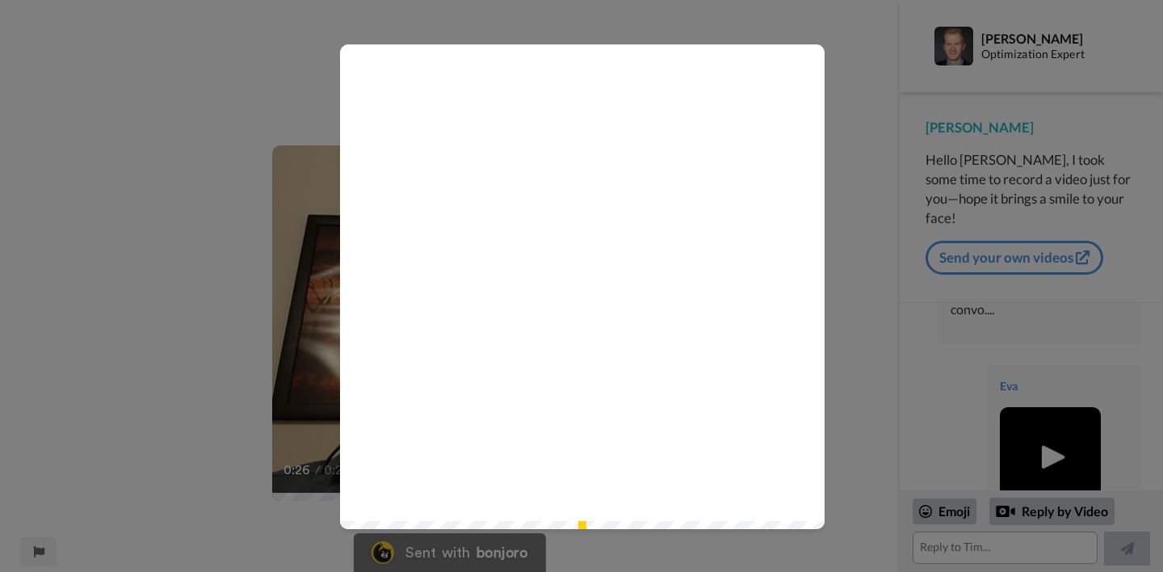
click at [584, 285] on icon "Play/Pause" at bounding box center [583, 287] width 43 height 77
click at [595, 283] on icon at bounding box center [583, 287] width 43 height 43
click at [573, 297] on icon at bounding box center [583, 287] width 43 height 43
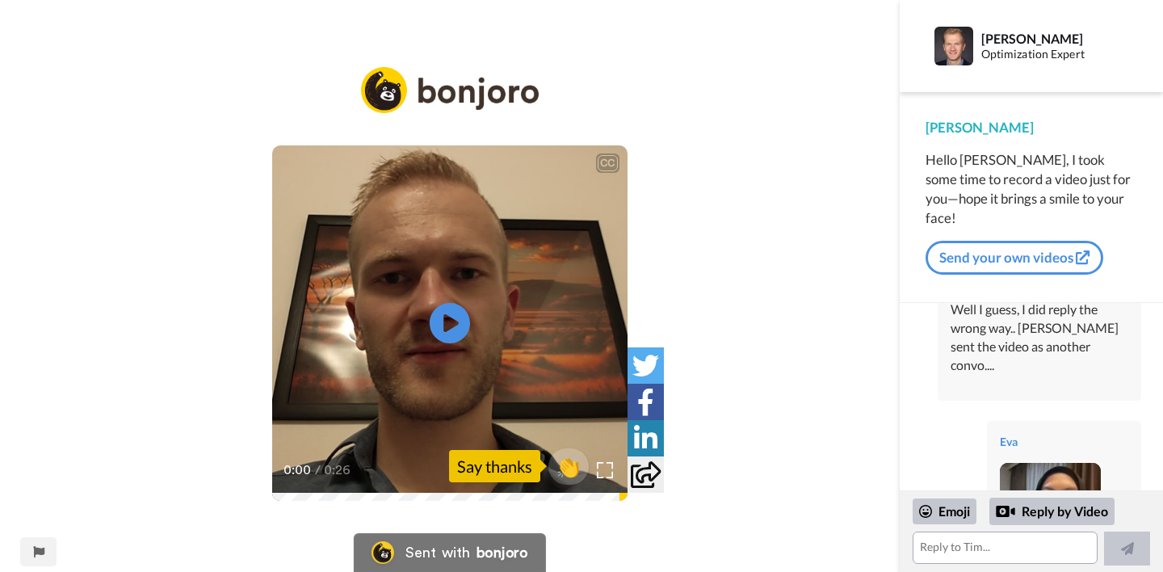
scroll to position [134, 0]
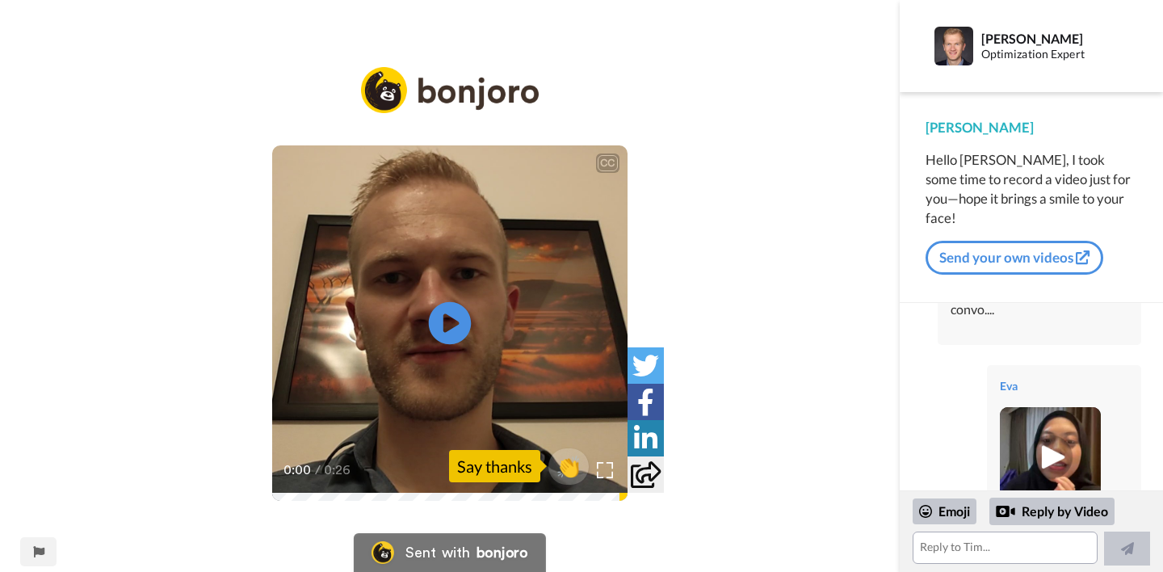
click at [452, 331] on icon at bounding box center [450, 323] width 43 height 43
click at [1055, 435] on img at bounding box center [1050, 457] width 44 height 44
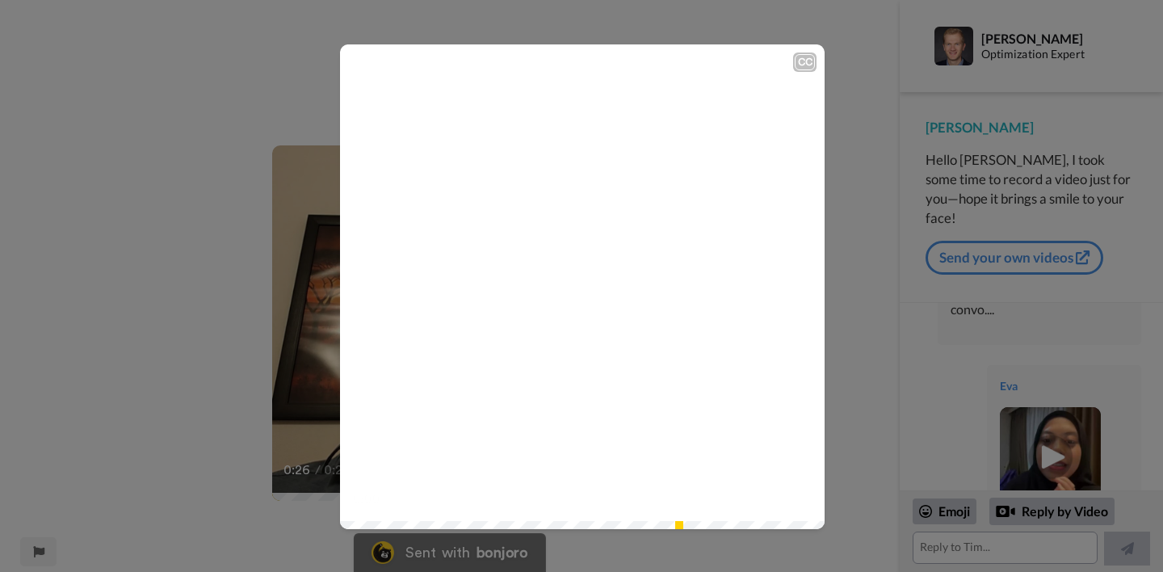
click at [583, 288] on icon "Play/Pause" at bounding box center [583, 287] width 43 height 77
